Goal: Understand process/instructions

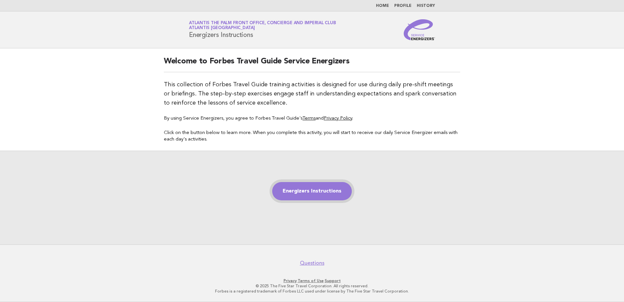
click at [319, 190] on link "Energizers Instructions" at bounding box center [312, 191] width 80 height 18
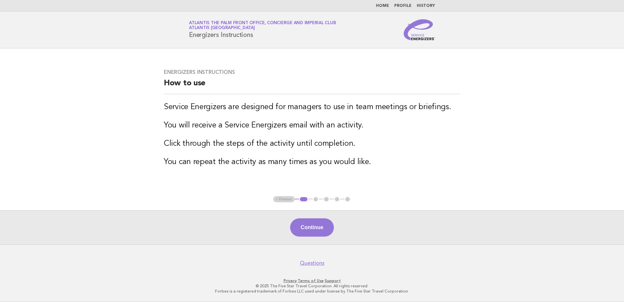
click at [314, 226] on button "Continue" at bounding box center [311, 227] width 43 height 18
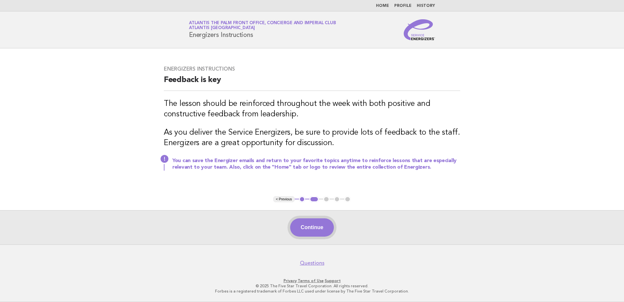
click at [328, 223] on button "Continue" at bounding box center [311, 227] width 43 height 18
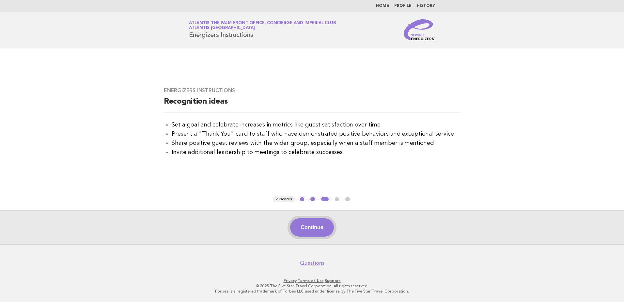
click at [321, 229] on button "Continue" at bounding box center [311, 227] width 43 height 18
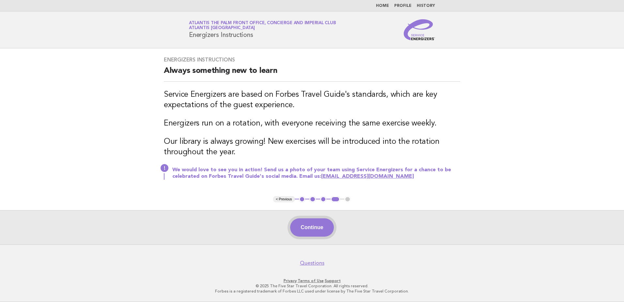
click at [318, 230] on button "Continue" at bounding box center [311, 227] width 43 height 18
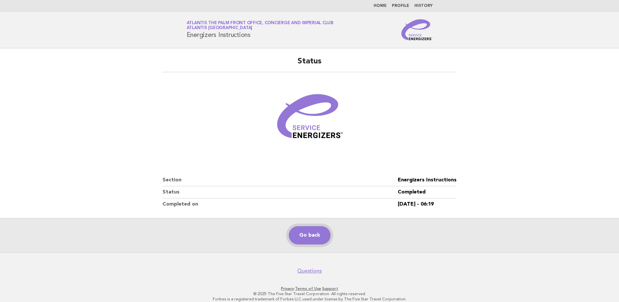
click at [319, 236] on link "Go back" at bounding box center [310, 235] width 42 height 18
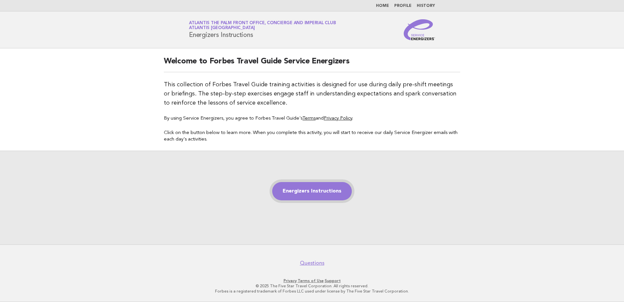
click at [316, 192] on link "Energizers Instructions" at bounding box center [312, 191] width 80 height 18
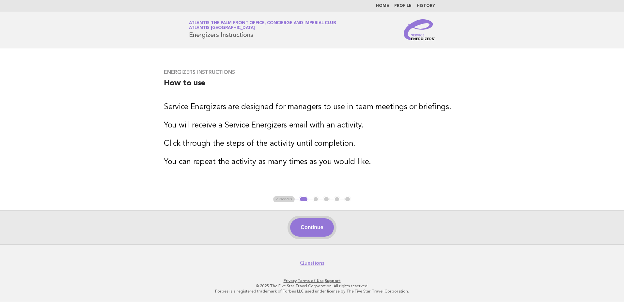
click at [298, 233] on button "Continue" at bounding box center [311, 227] width 43 height 18
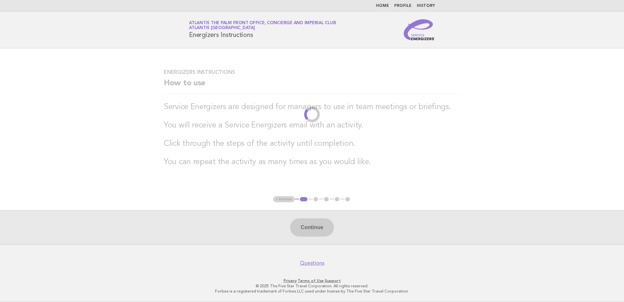
click at [387, 8] on link "Home" at bounding box center [382, 6] width 13 height 4
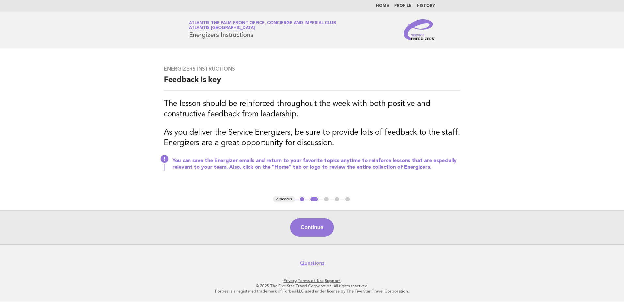
click at [388, 3] on li "Home" at bounding box center [382, 5] width 13 height 5
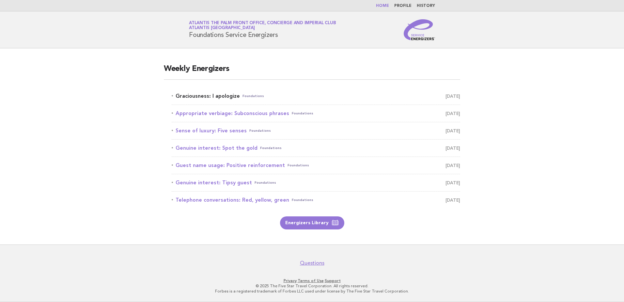
click at [216, 95] on link "Graciousness: I apologize Foundations [DATE]" at bounding box center [316, 95] width 289 height 9
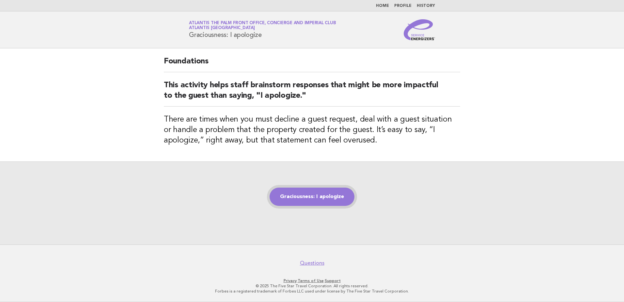
click at [322, 196] on link "Graciousness: I apologize" at bounding box center [312, 196] width 85 height 18
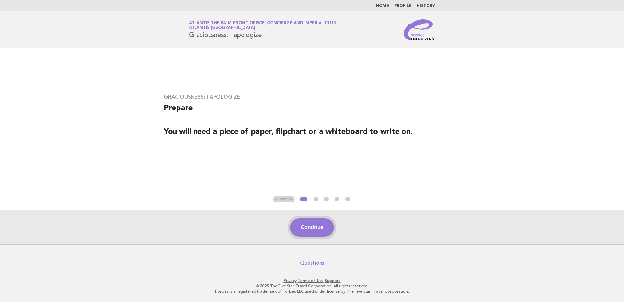
click at [312, 234] on button "Continue" at bounding box center [311, 227] width 43 height 18
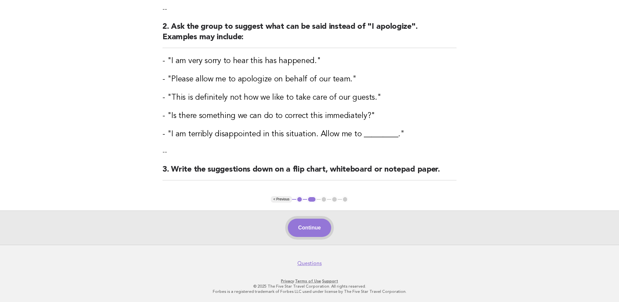
click at [312, 231] on button "Continue" at bounding box center [309, 227] width 43 height 18
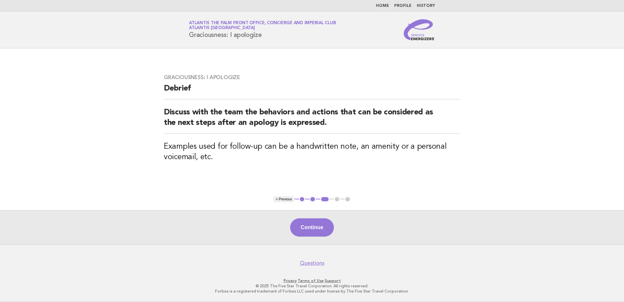
click at [325, 229] on button "Continue" at bounding box center [311, 227] width 43 height 18
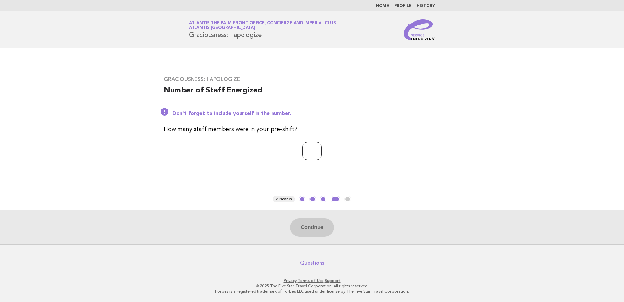
click at [305, 151] on input "number" at bounding box center [312, 151] width 20 height 18
type input "*"
click at [317, 230] on button "Continue" at bounding box center [311, 227] width 43 height 18
